Goal: Find specific page/section

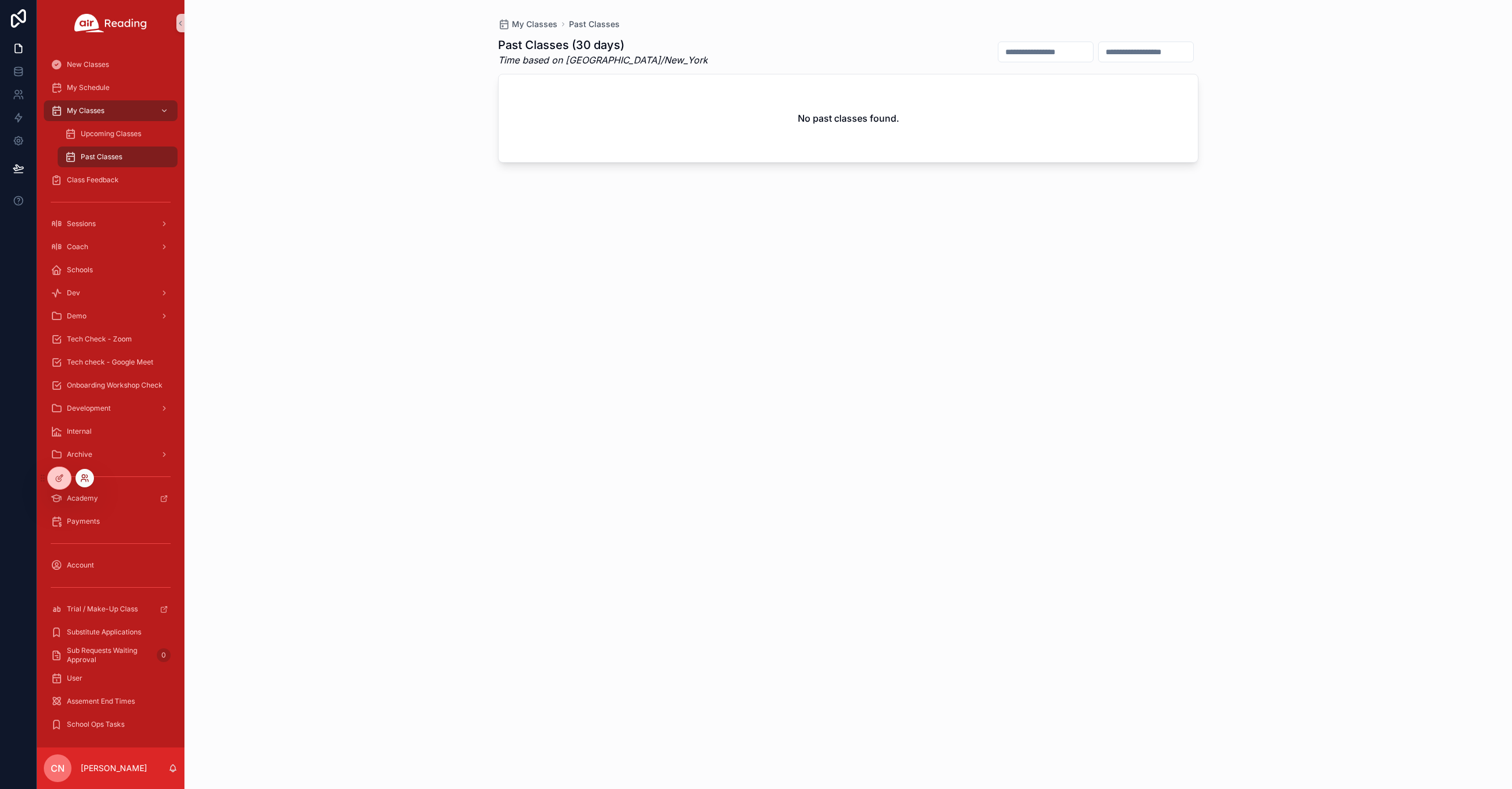
click at [85, 480] on icon at bounding box center [83, 480] width 4 height 3
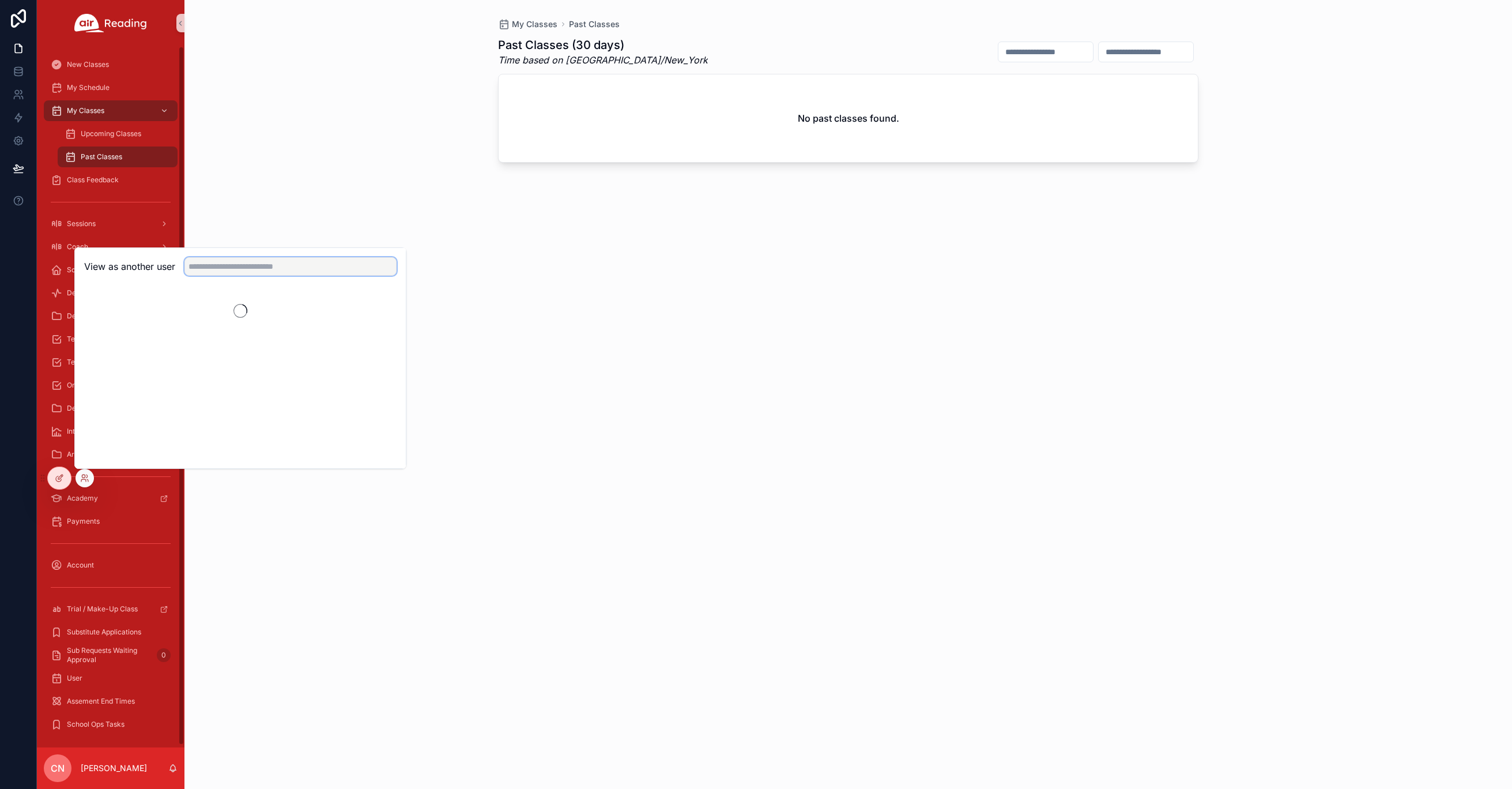
click at [217, 267] on input "text" at bounding box center [290, 266] width 212 height 18
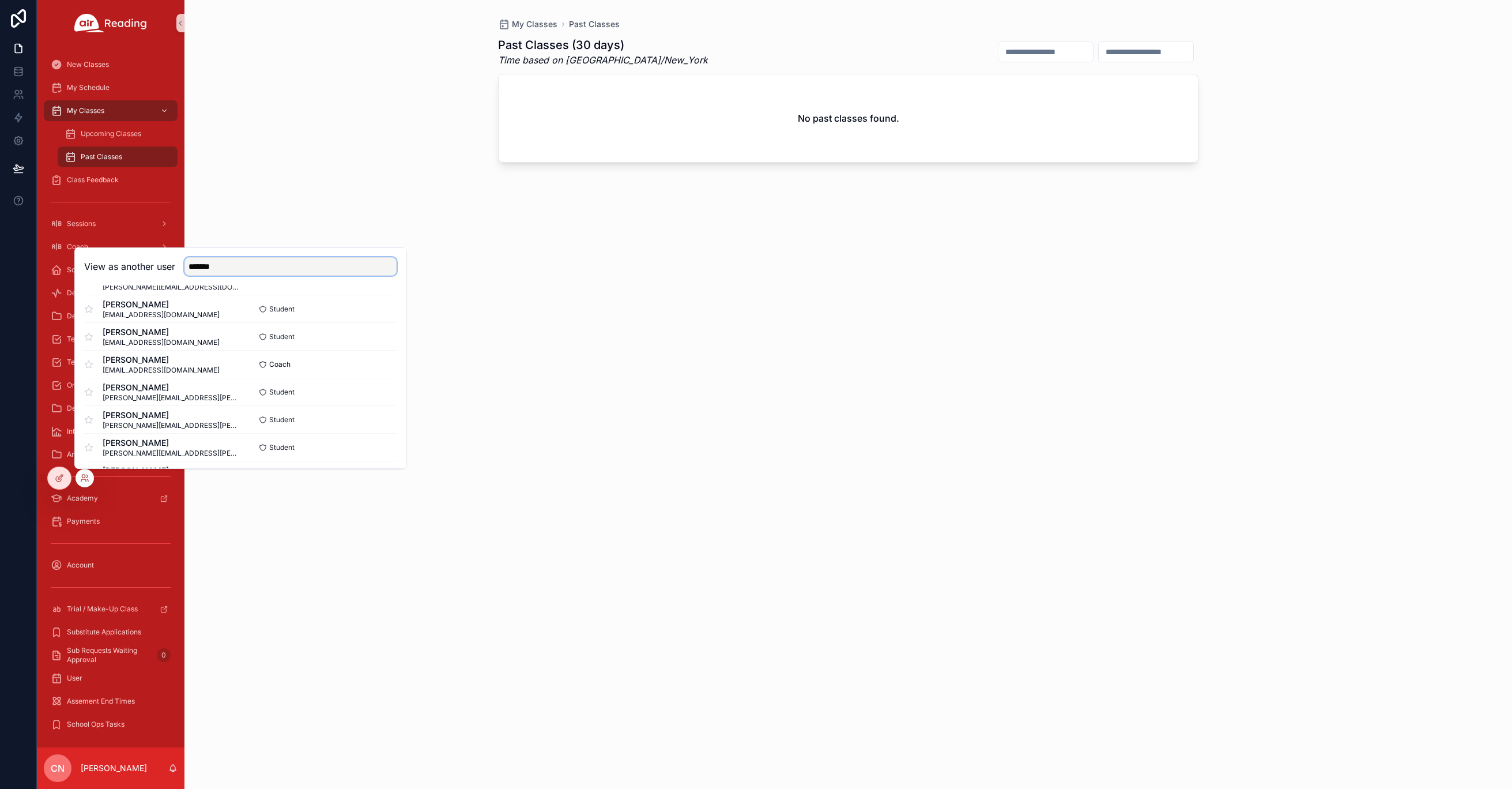
scroll to position [283, 0]
type input "*******"
click at [372, 356] on button "Select" at bounding box center [381, 358] width 30 height 17
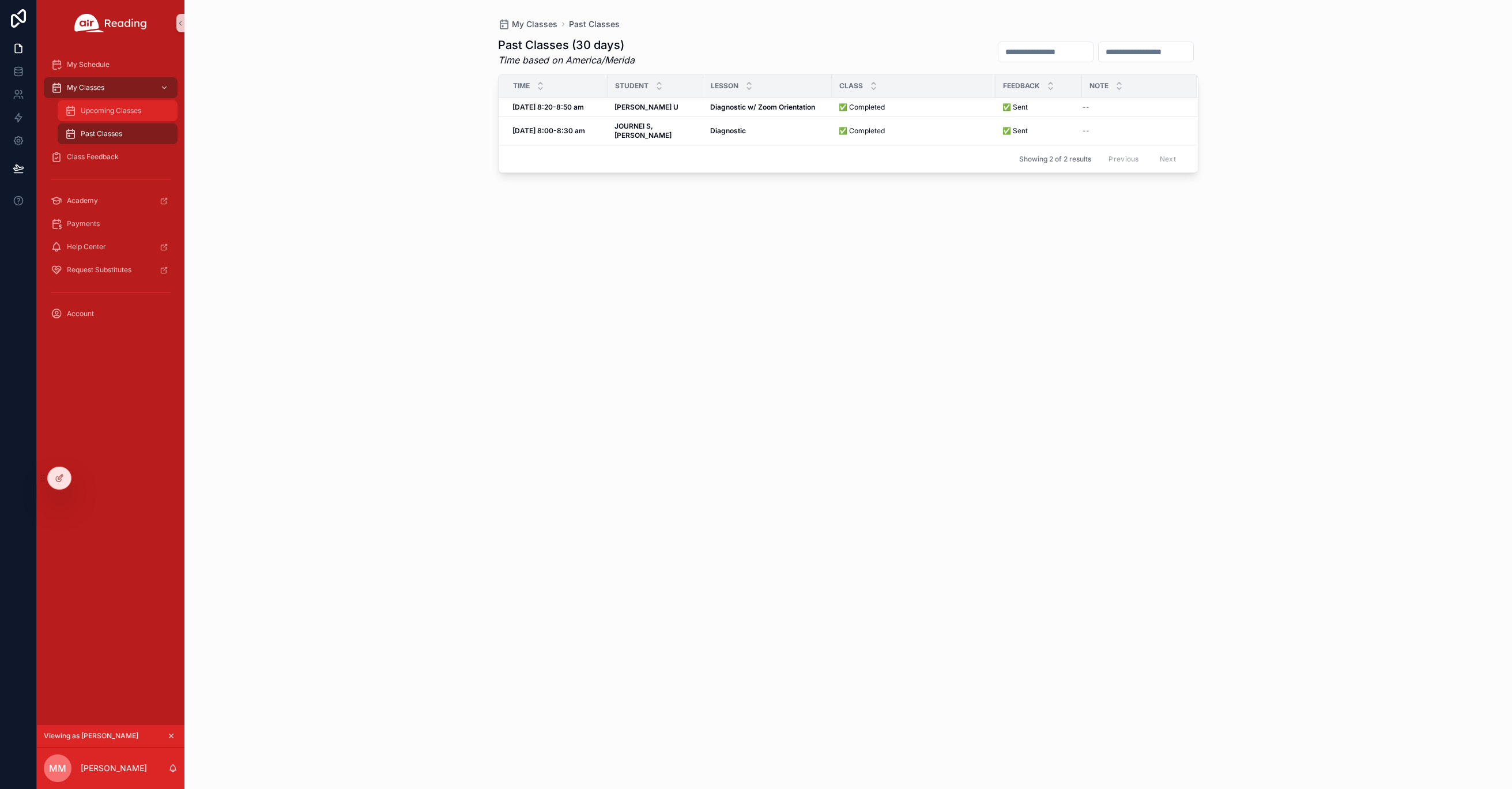
click at [109, 111] on span "Upcoming Classes" at bounding box center [111, 111] width 61 height 9
